Goal: Transaction & Acquisition: Book appointment/travel/reservation

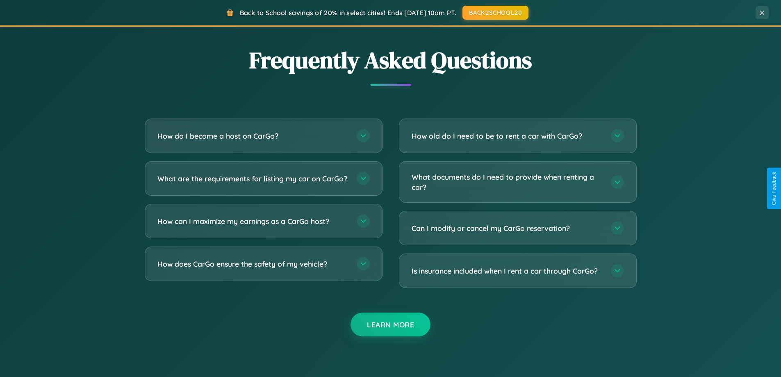
scroll to position [1577, 0]
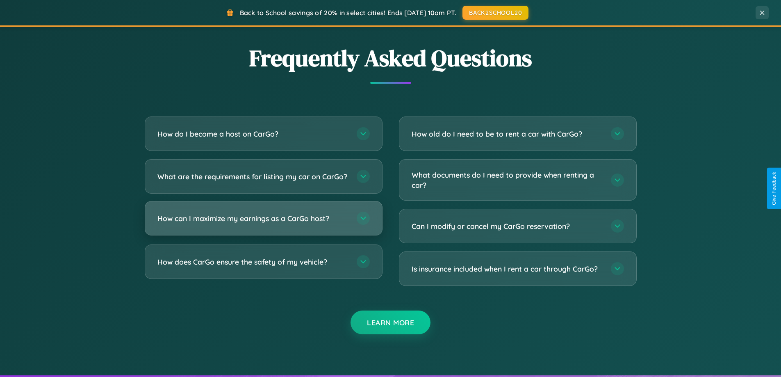
click at [263, 223] on h3 "How can I maximize my earnings as a CarGo host?" at bounding box center [252, 218] width 191 height 10
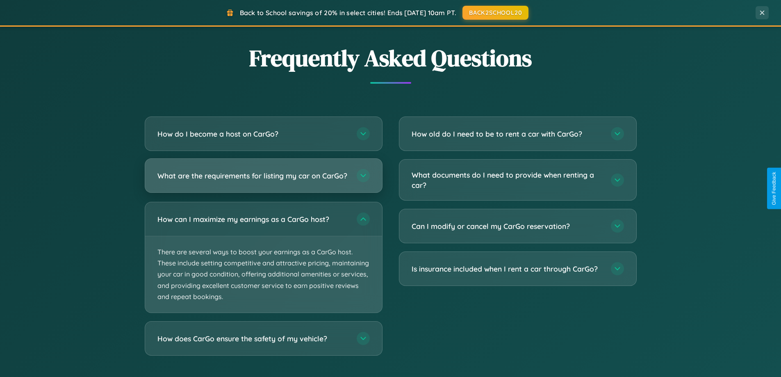
click at [263, 180] on h3 "What are the requirements for listing my car on CarGo?" at bounding box center [252, 176] width 191 height 10
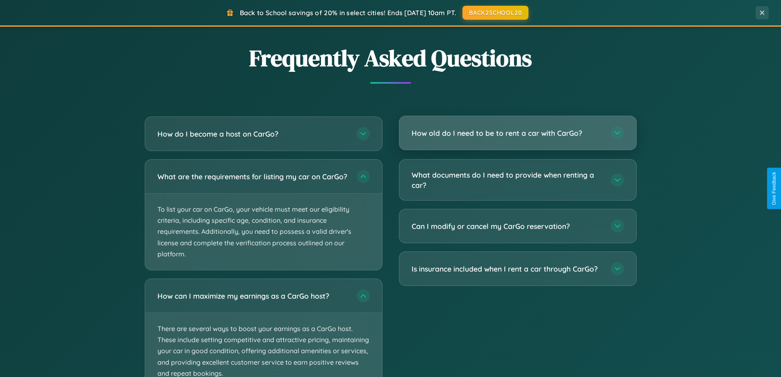
click at [517, 133] on h3 "How old do I need to be to rent a car with CarGo?" at bounding box center [507, 133] width 191 height 10
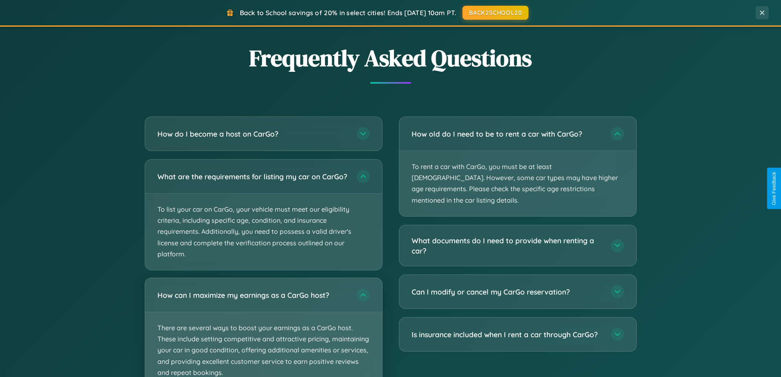
click at [263, 331] on p "There are several ways to boost your earnings as a CarGo host. These include se…" at bounding box center [263, 350] width 237 height 76
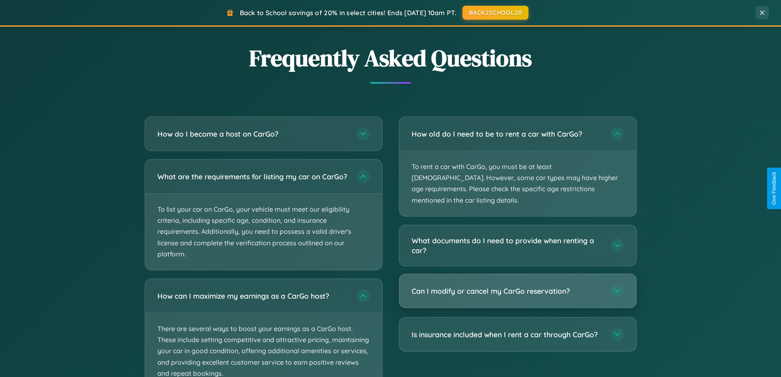
click at [517, 286] on h3 "Can I modify or cancel my CarGo reservation?" at bounding box center [507, 291] width 191 height 10
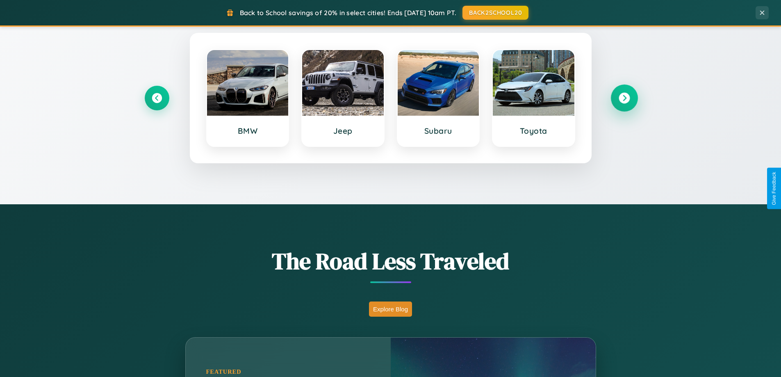
scroll to position [353, 0]
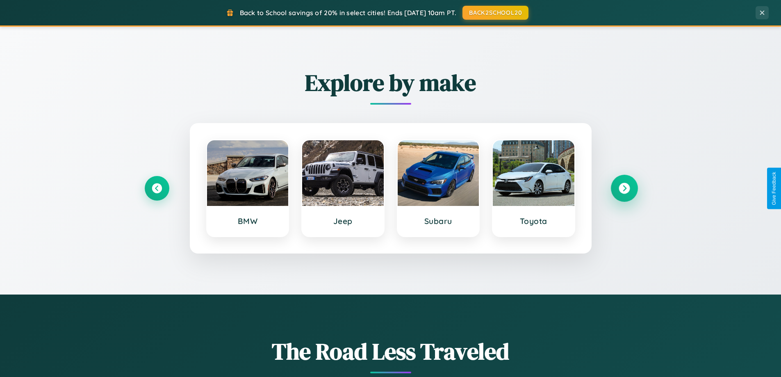
click at [624, 188] on icon at bounding box center [624, 188] width 11 height 11
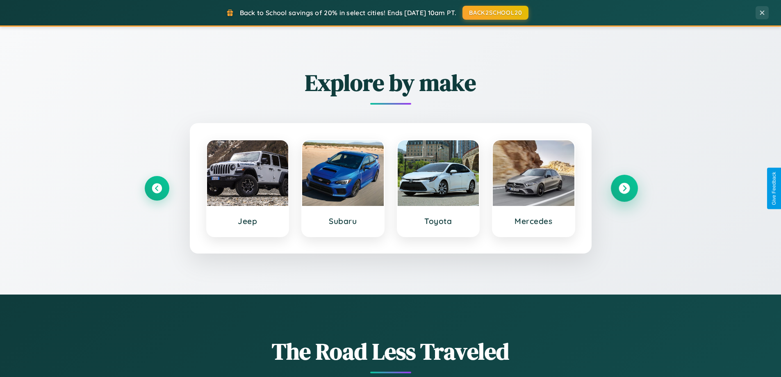
click at [624, 188] on icon at bounding box center [624, 188] width 11 height 11
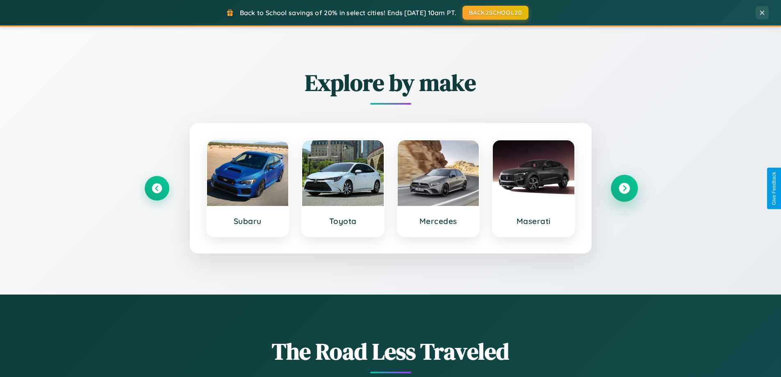
click at [624, 188] on icon at bounding box center [624, 188] width 11 height 11
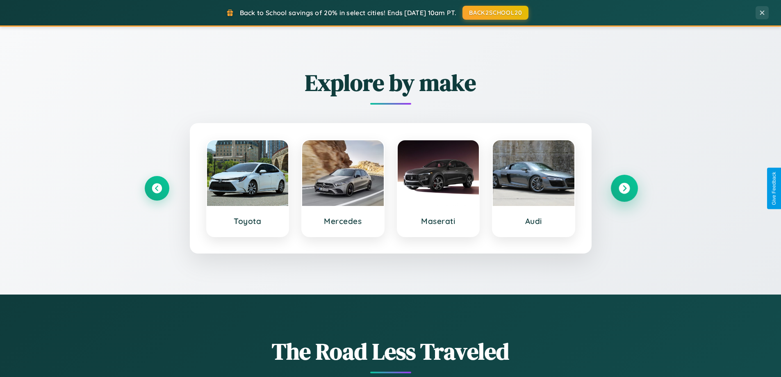
click at [624, 188] on icon at bounding box center [624, 188] width 11 height 11
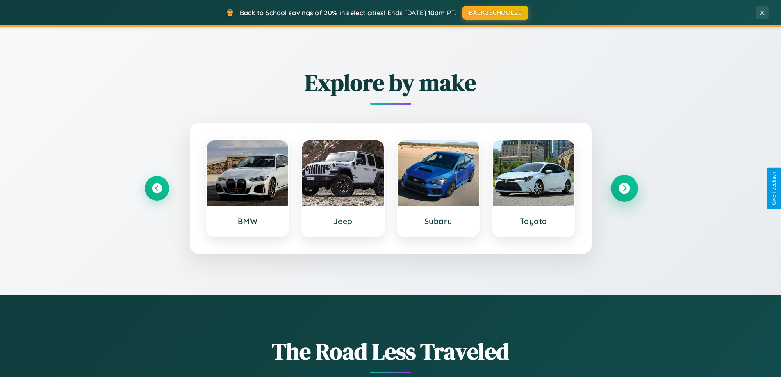
click at [624, 188] on icon at bounding box center [624, 188] width 11 height 11
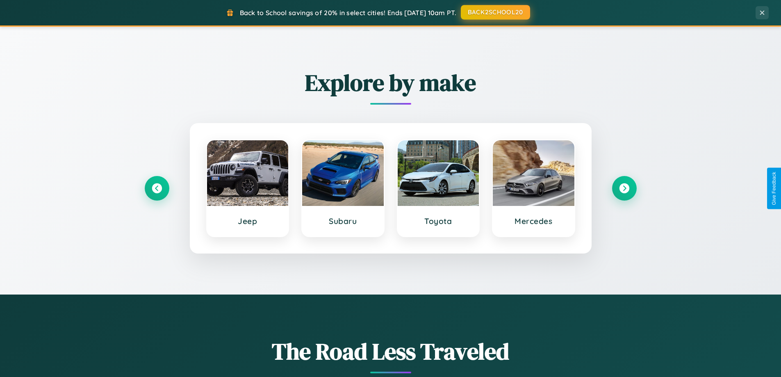
click at [495, 12] on button "BACK2SCHOOL20" at bounding box center [495, 12] width 69 height 15
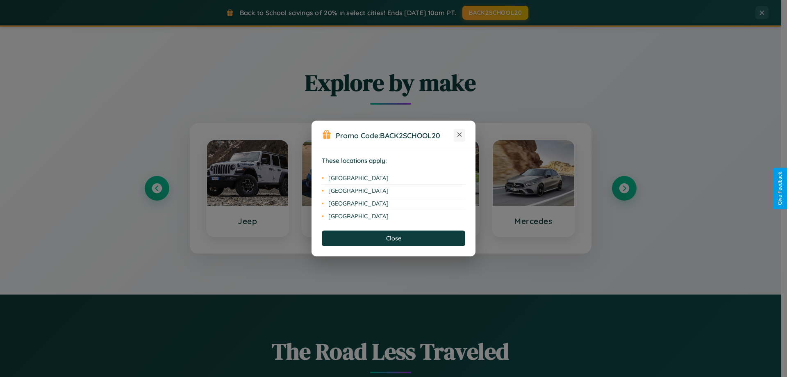
click at [460, 135] on icon at bounding box center [459, 134] width 5 height 5
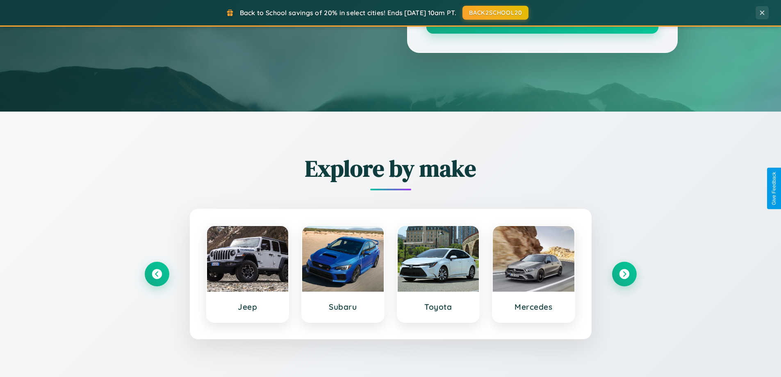
scroll to position [0, 0]
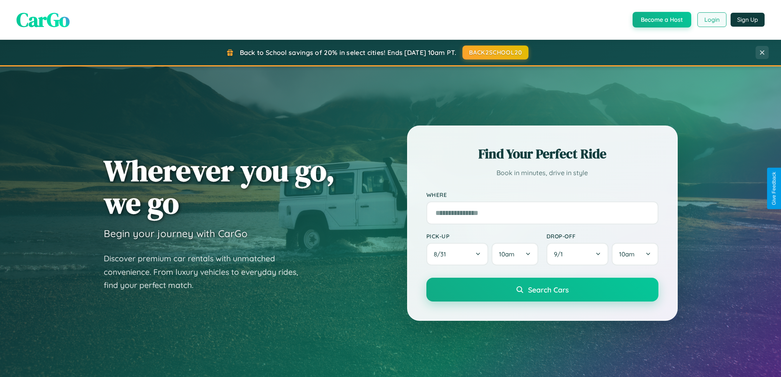
click at [711, 20] on button "Login" at bounding box center [711, 19] width 29 height 15
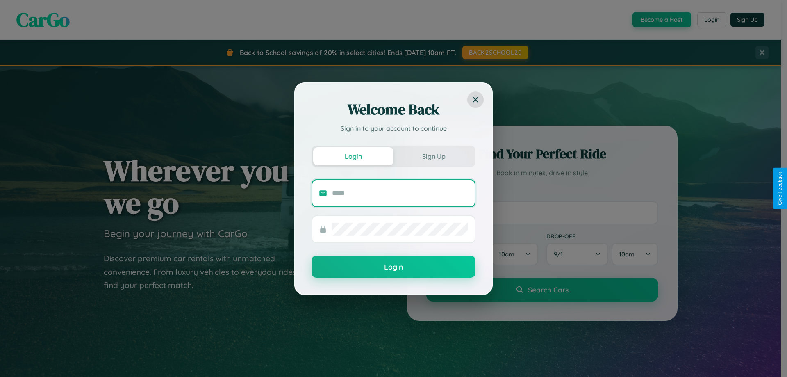
click at [400, 193] on input "text" at bounding box center [400, 193] width 136 height 13
type input "**********"
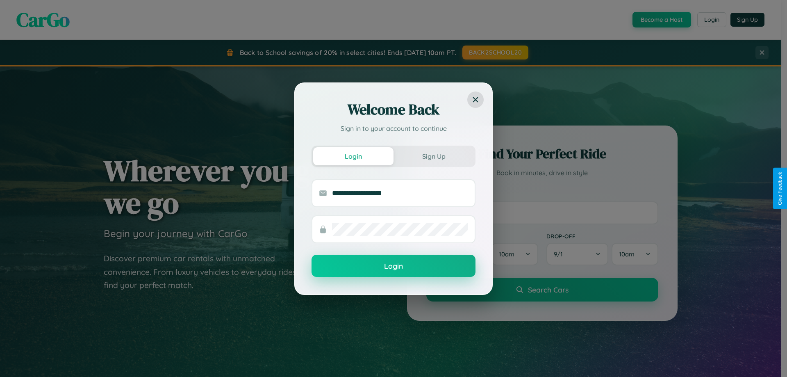
click at [394, 266] on button "Login" at bounding box center [394, 266] width 164 height 22
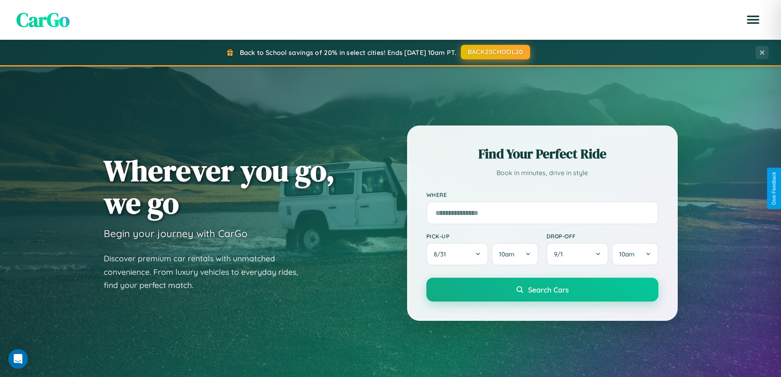
click at [495, 52] on button "BACK2SCHOOL20" at bounding box center [495, 52] width 69 height 15
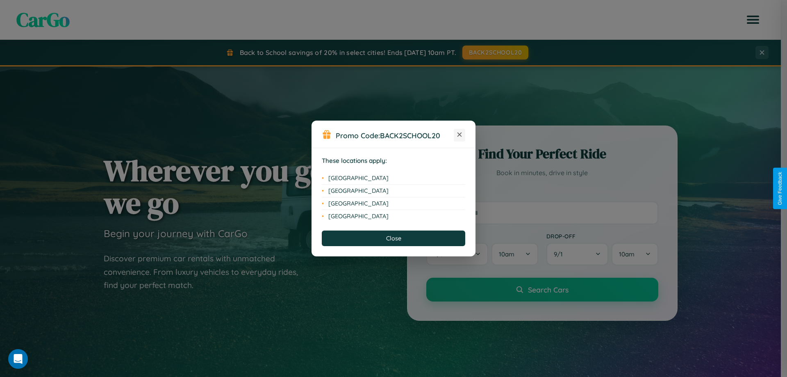
click at [460, 135] on icon at bounding box center [459, 134] width 5 height 5
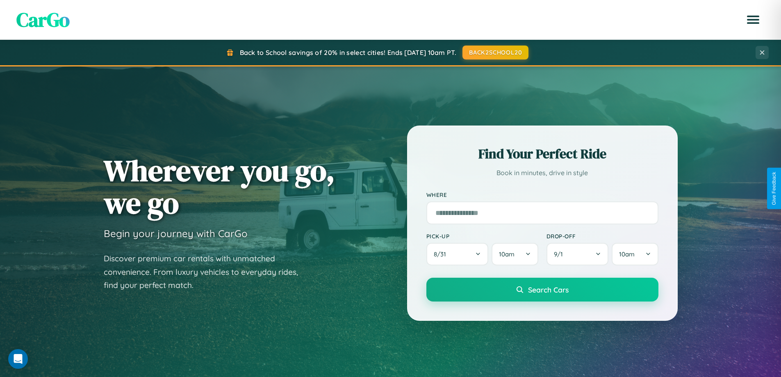
scroll to position [1317, 0]
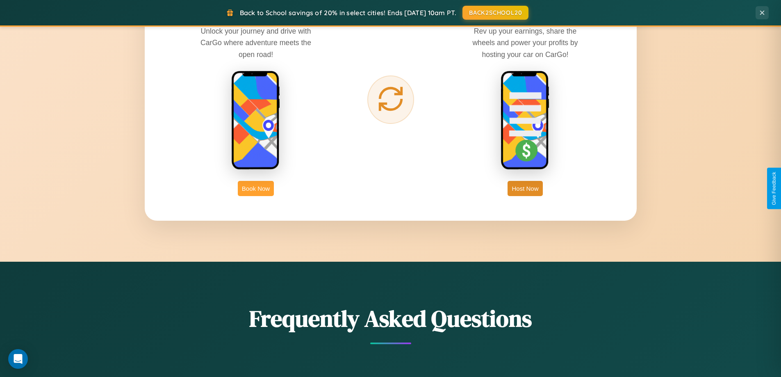
click at [256, 188] on button "Book Now" at bounding box center [256, 188] width 36 height 15
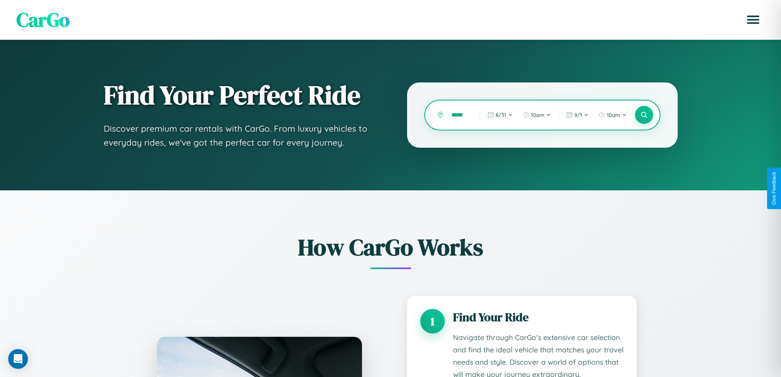
type input "******"
